Goal: Contribute content: Contribute content

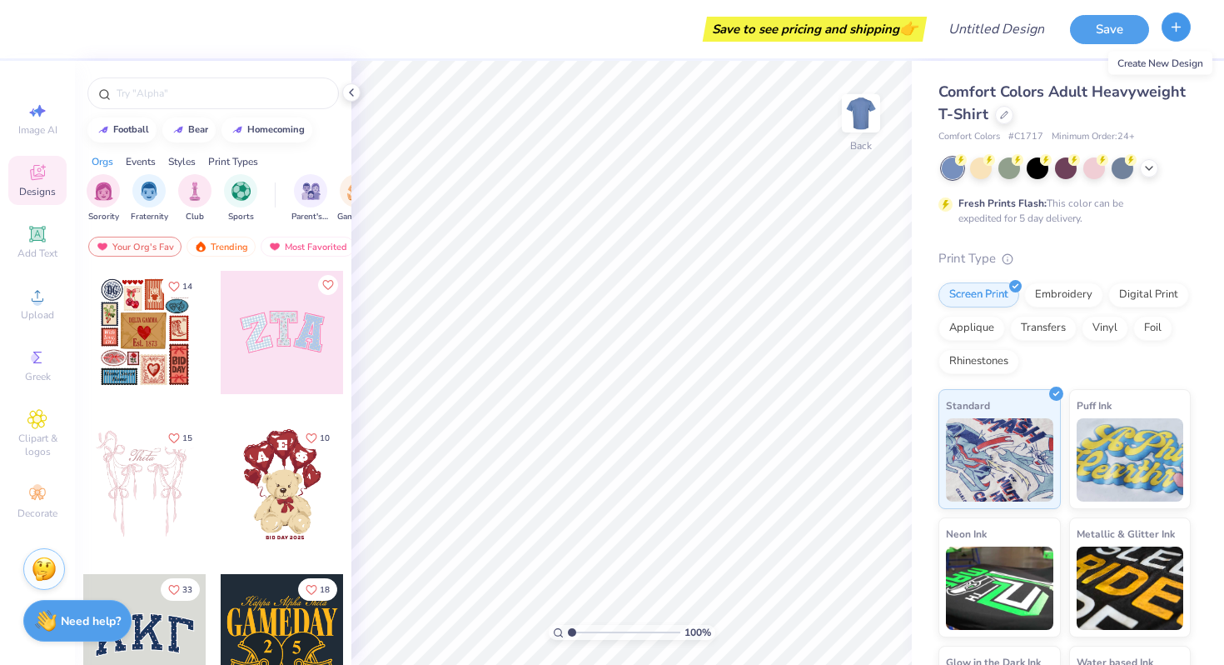
click at [1173, 27] on line "button" at bounding box center [1177, 27] width 8 height 0
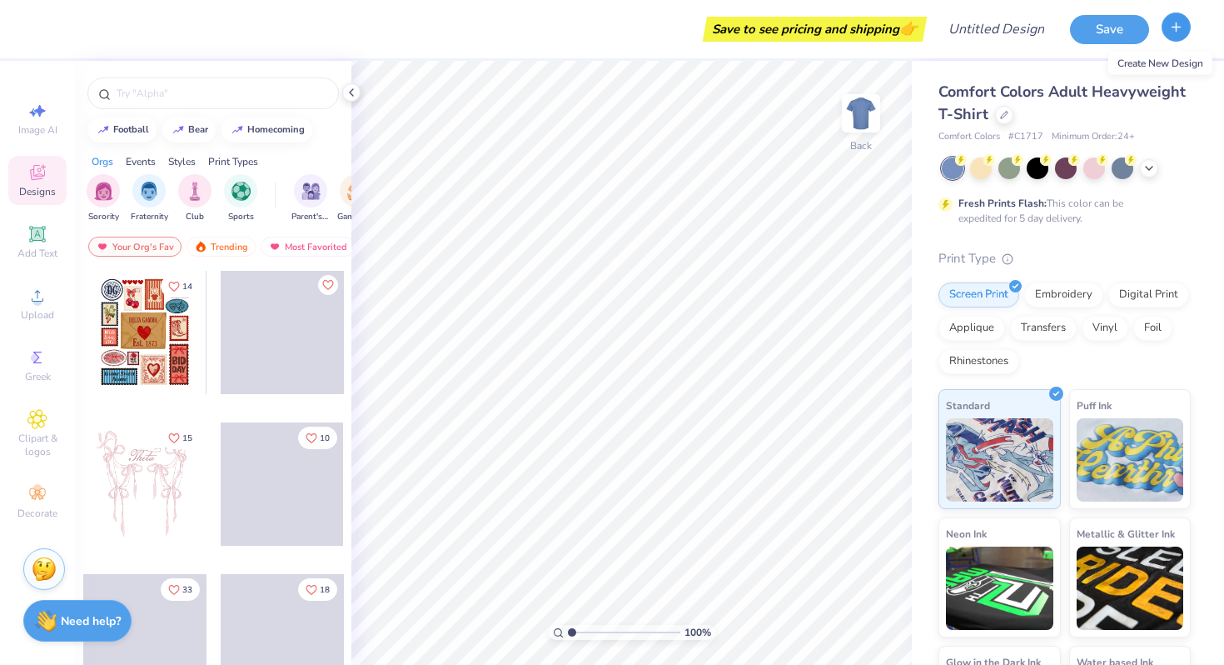
click at [1177, 29] on icon "button" at bounding box center [1176, 27] width 14 height 14
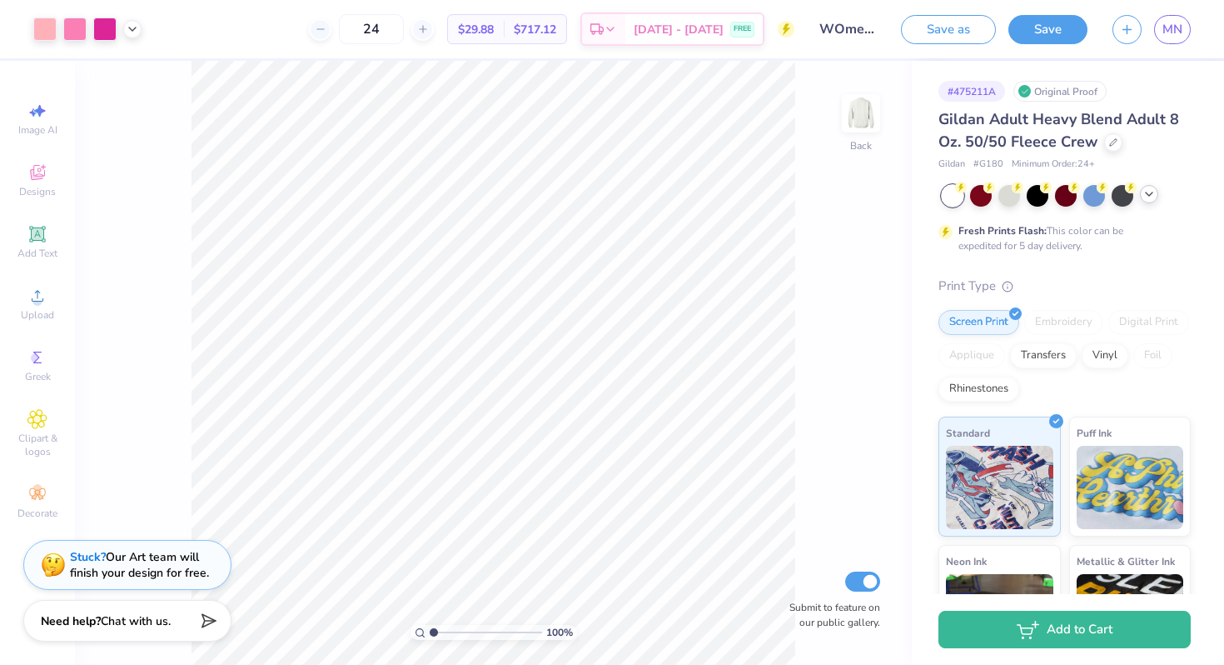
click at [1151, 194] on icon at bounding box center [1149, 193] width 13 height 13
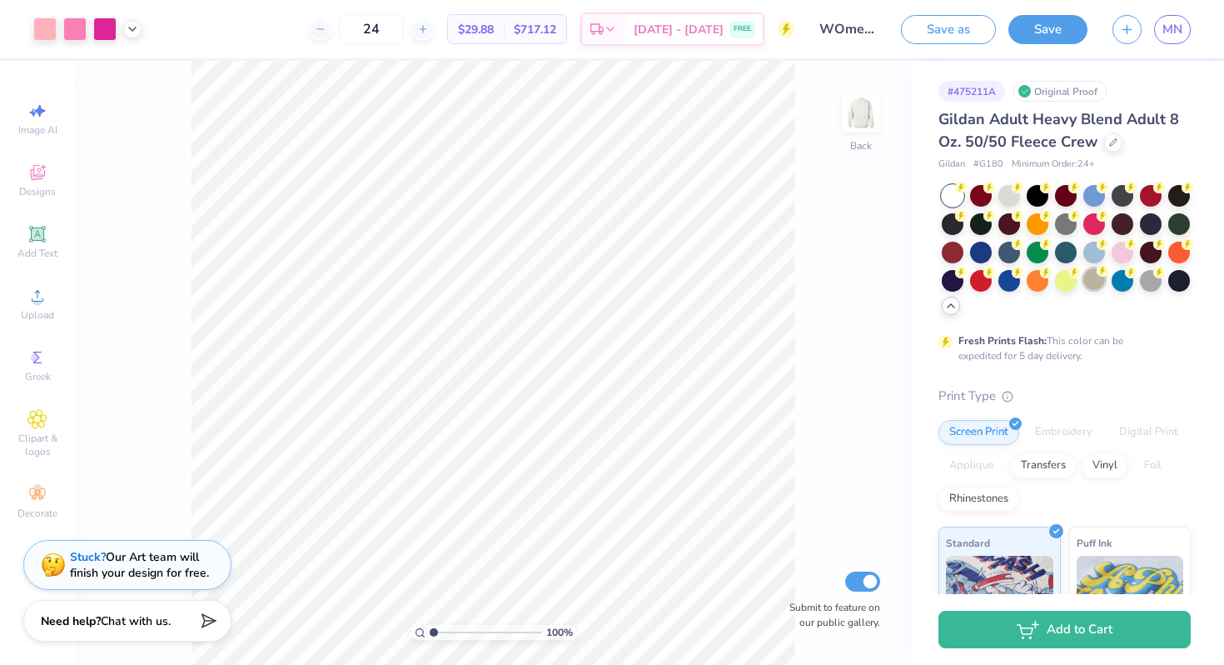
click at [1088, 283] on div at bounding box center [1095, 279] width 22 height 22
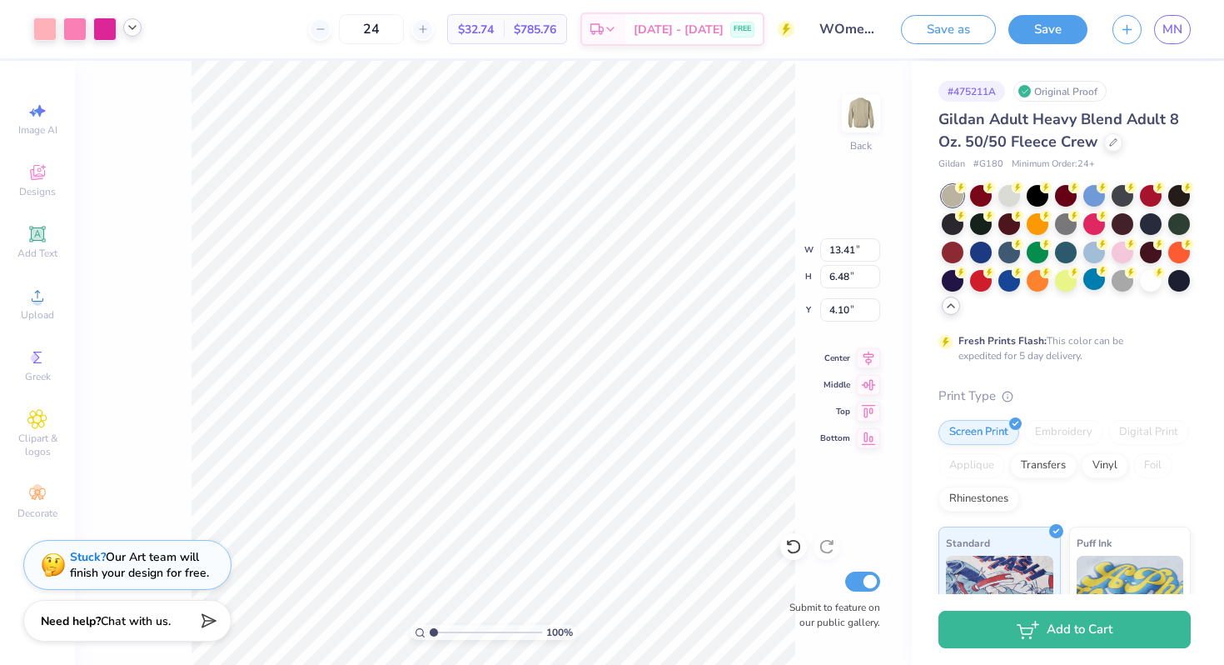
click at [131, 30] on icon at bounding box center [132, 27] width 13 height 13
click at [40, 34] on div at bounding box center [44, 27] width 23 height 23
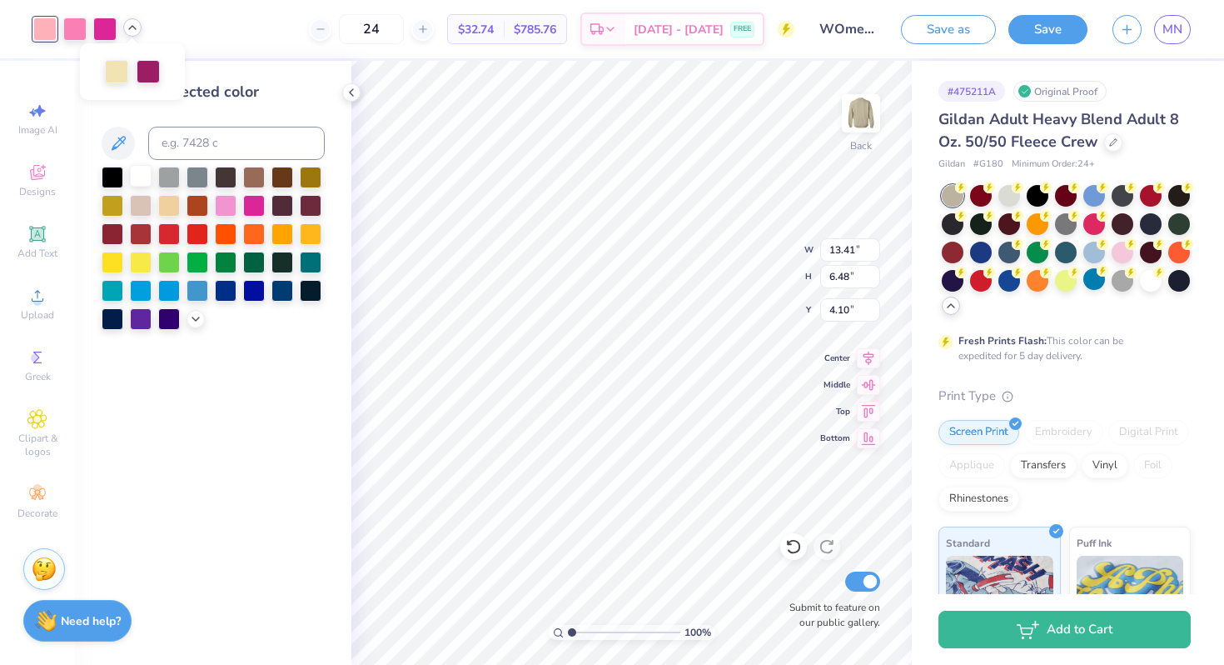
click at [137, 178] on div at bounding box center [141, 176] width 22 height 22
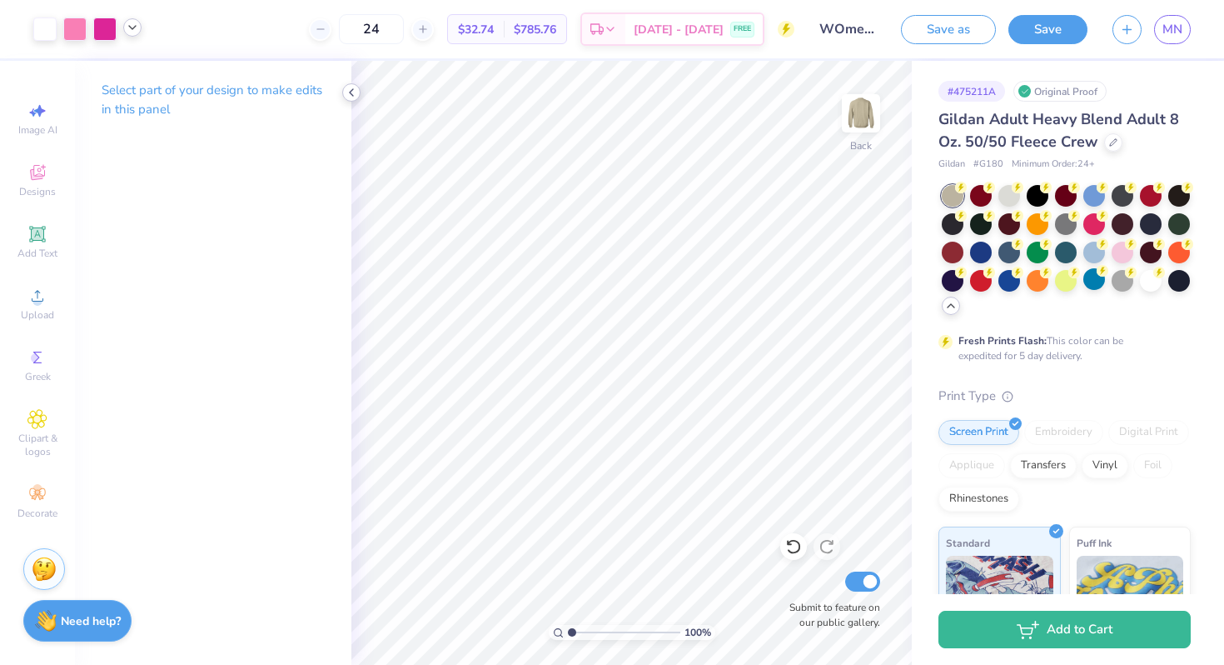
click at [351, 96] on icon at bounding box center [351, 92] width 13 height 13
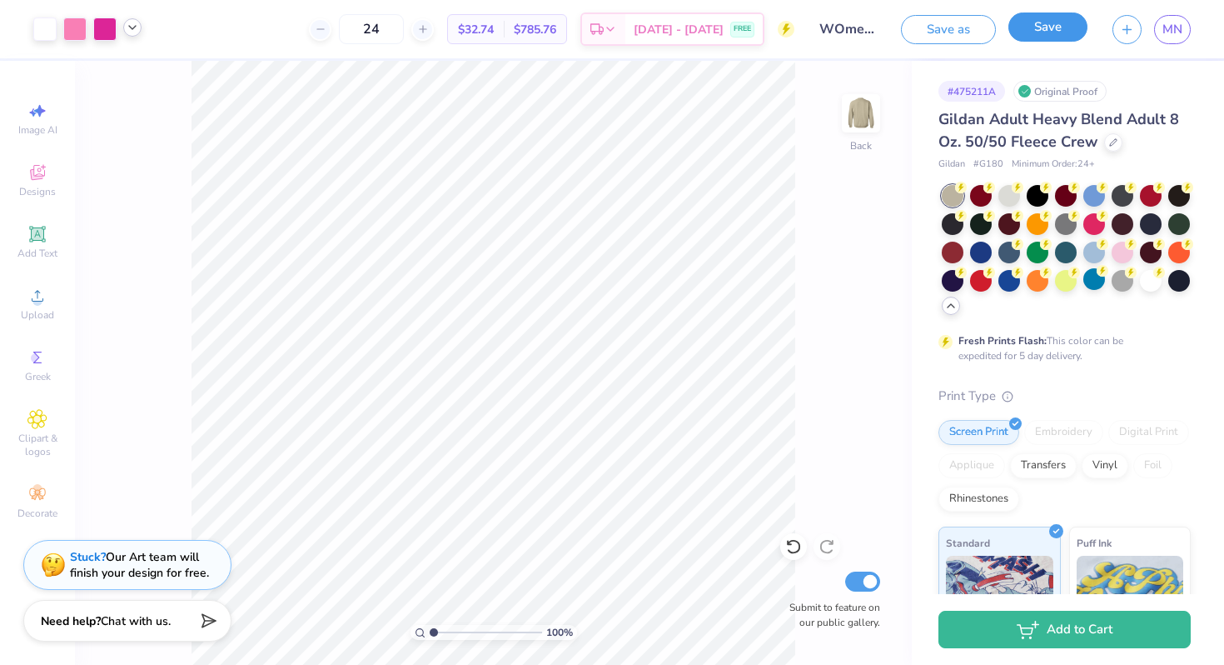
click at [1039, 22] on button "Save" at bounding box center [1048, 26] width 79 height 29
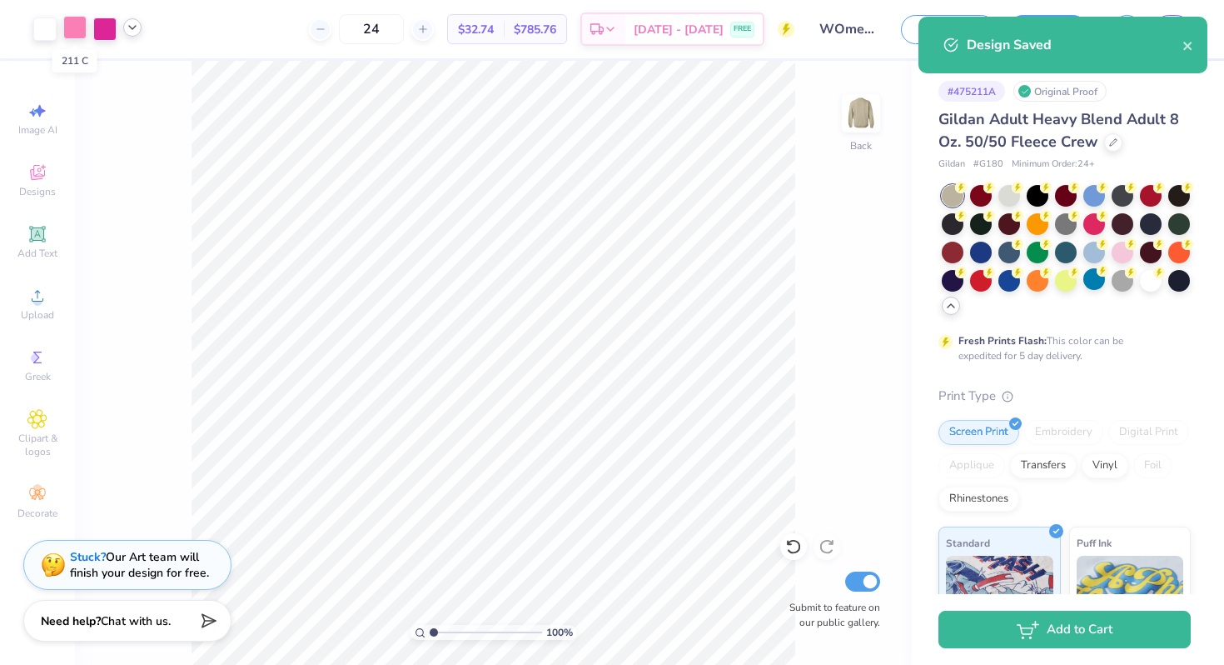
click at [75, 32] on div at bounding box center [74, 27] width 23 height 23
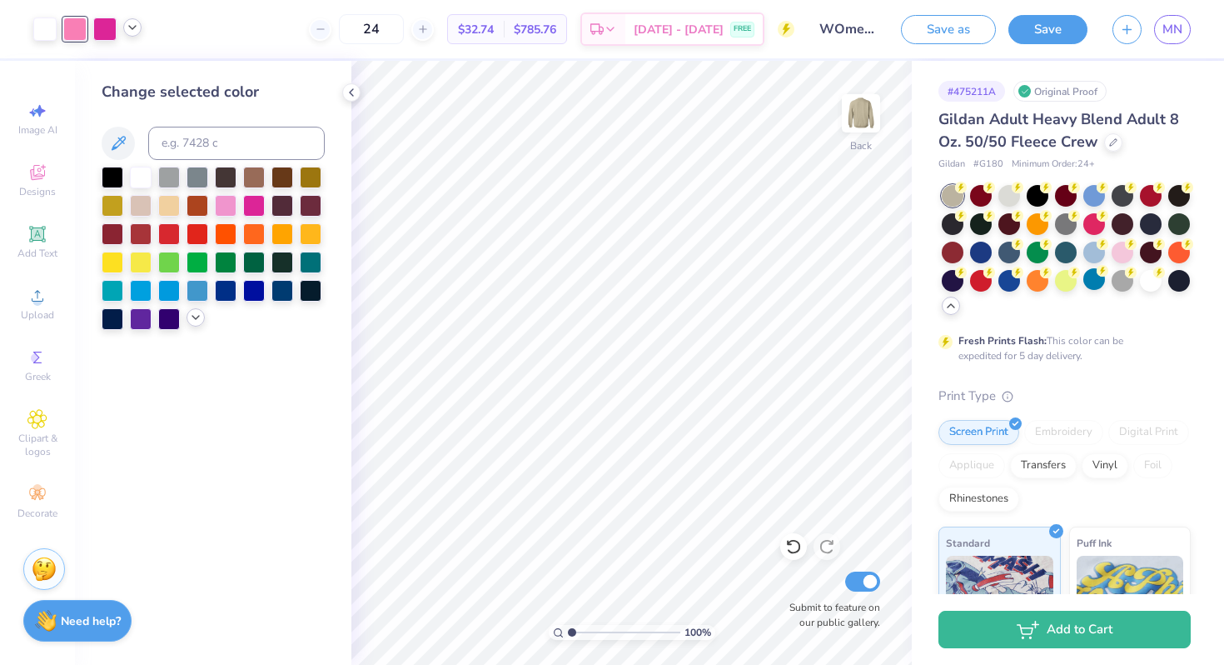
click at [198, 319] on icon at bounding box center [195, 317] width 13 height 13
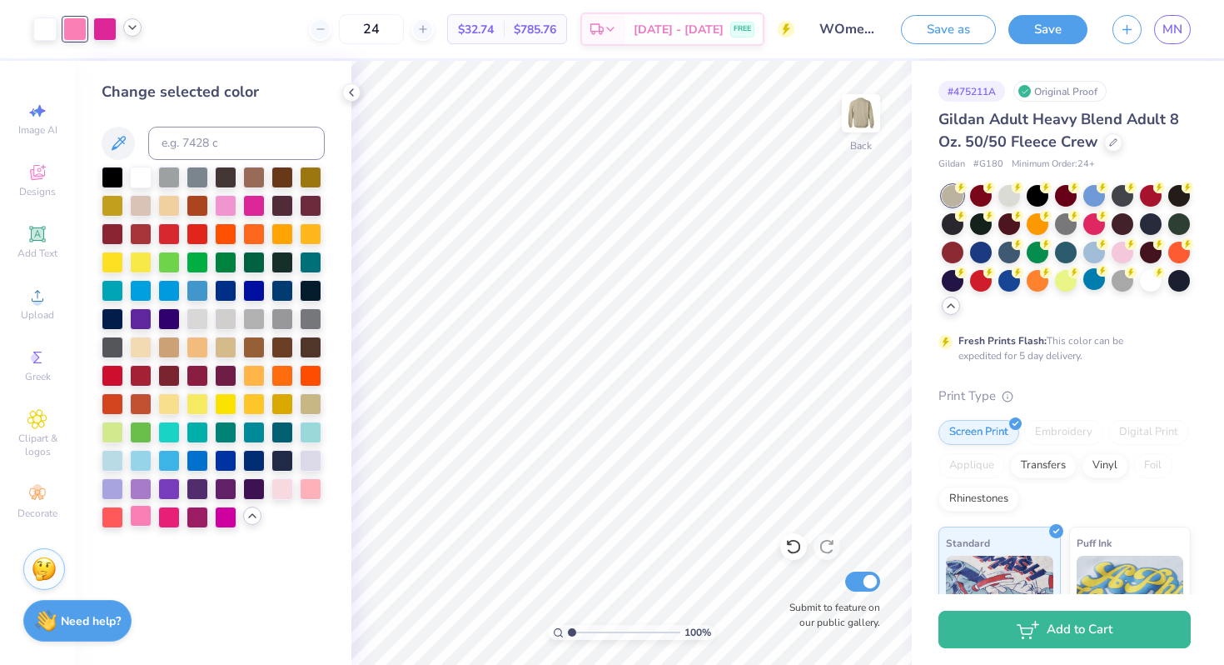
click at [140, 522] on div at bounding box center [141, 516] width 22 height 22
click at [138, 519] on div at bounding box center [141, 516] width 22 height 22
click at [357, 95] on icon at bounding box center [351, 92] width 13 height 13
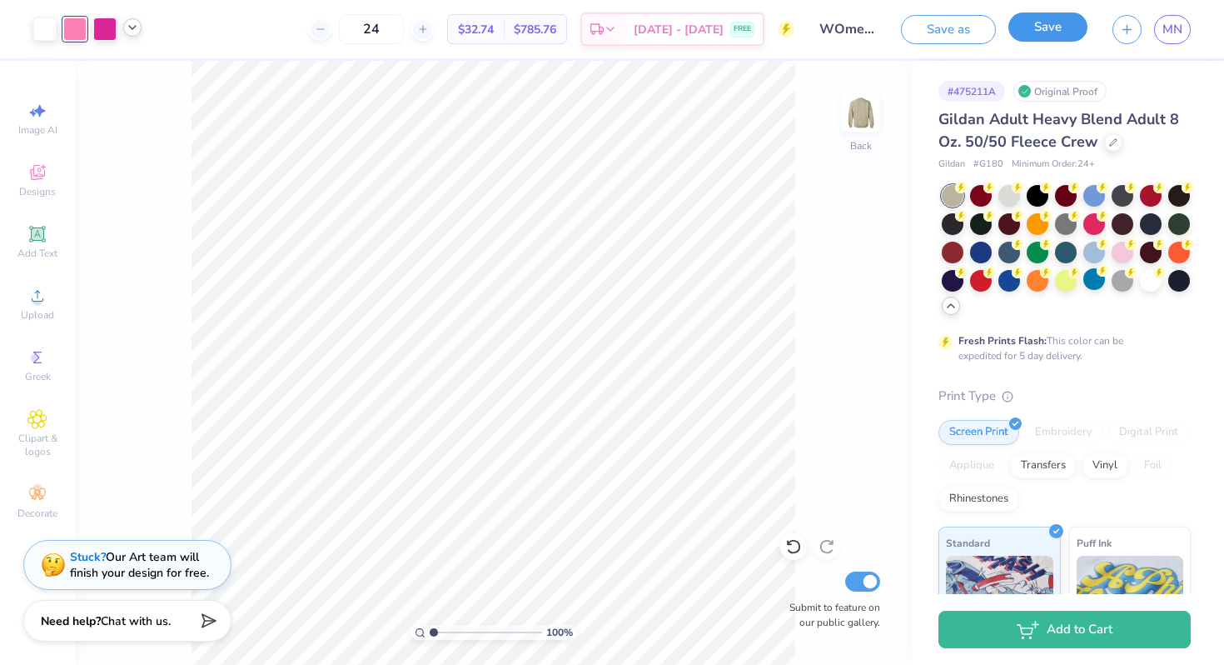
click at [1058, 30] on button "Save" at bounding box center [1048, 26] width 79 height 29
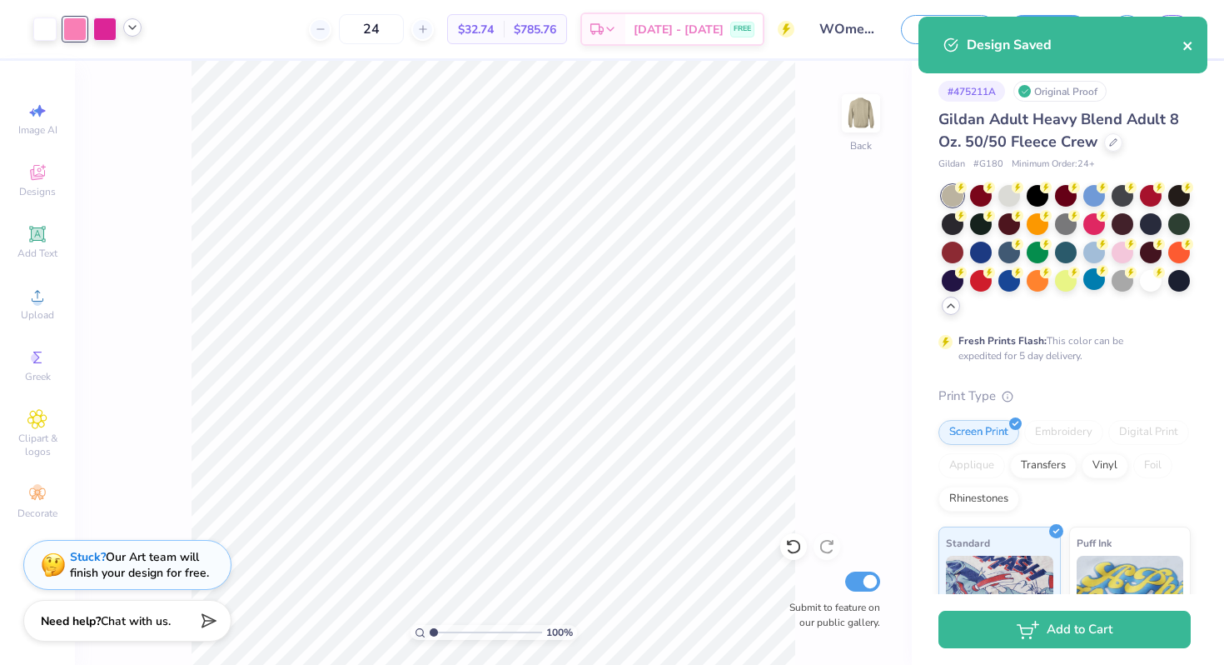
click at [1185, 40] on icon "close" at bounding box center [1189, 45] width 12 height 13
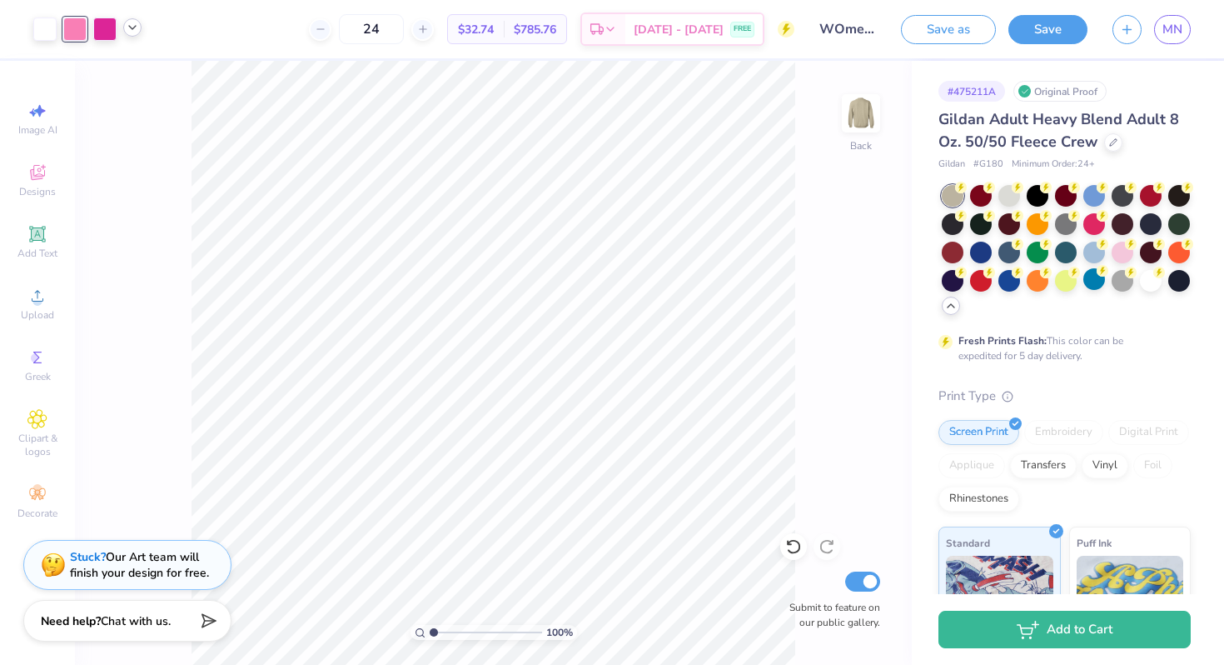
click at [1177, 27] on div "Design Saved" at bounding box center [1063, 51] width 296 height 76
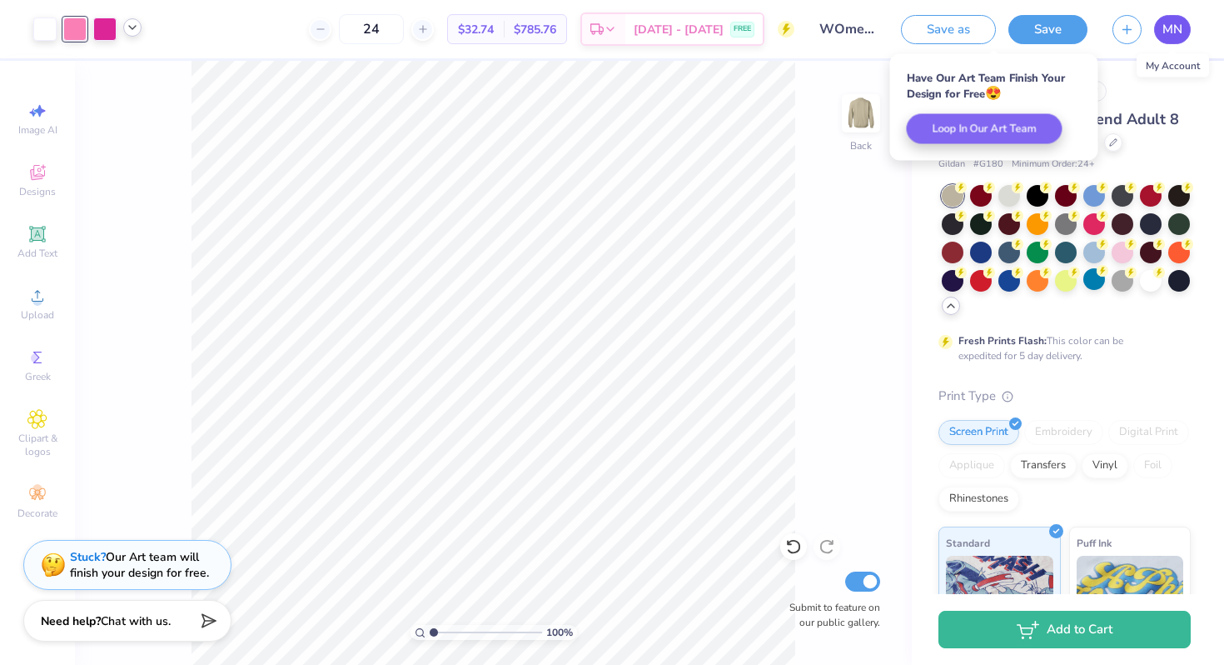
click at [1173, 30] on span "MN" at bounding box center [1173, 29] width 20 height 19
